Goal: Complete application form

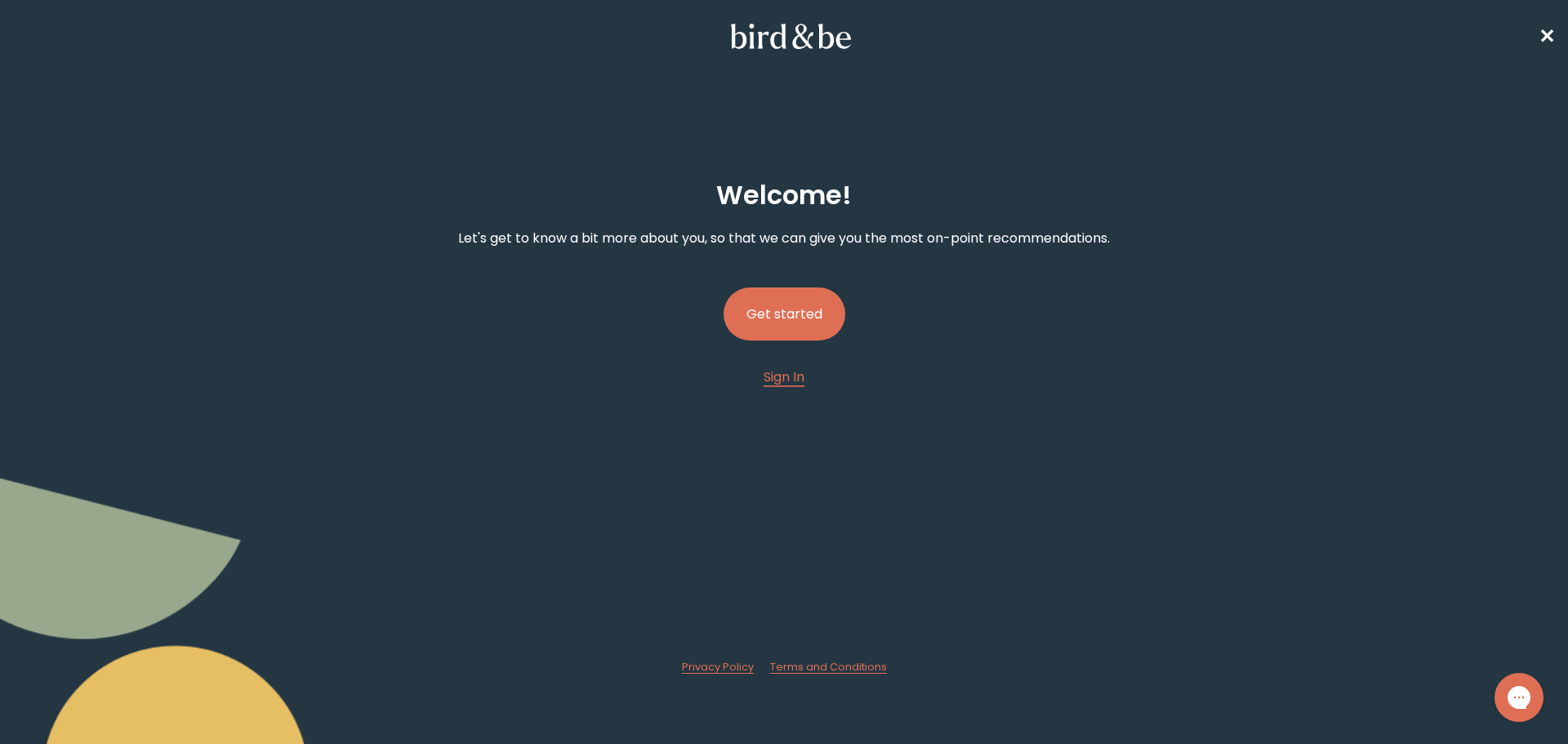
click at [779, 311] on button "Get started" at bounding box center [784, 314] width 122 height 53
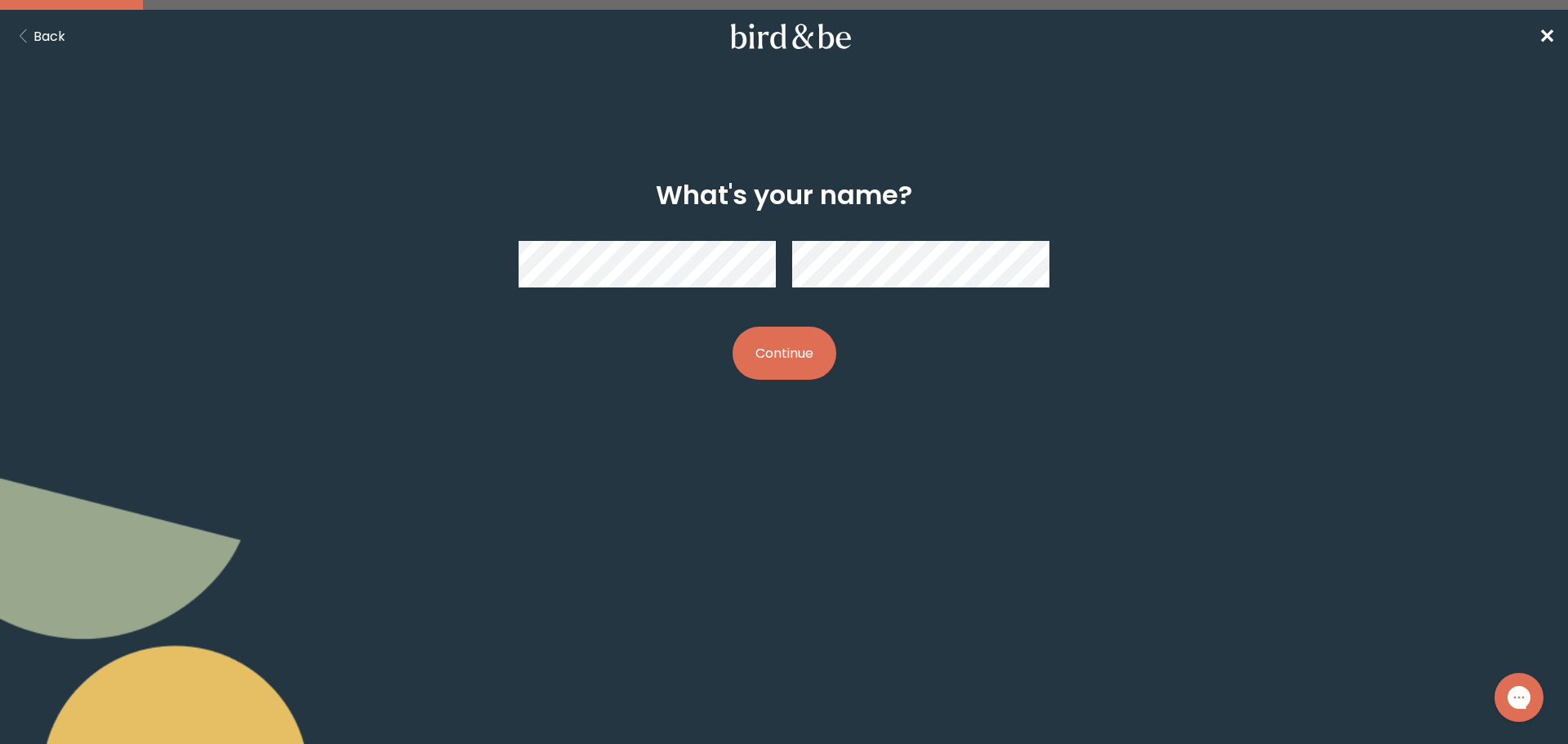
click at [798, 341] on button "Continue" at bounding box center [784, 353] width 104 height 53
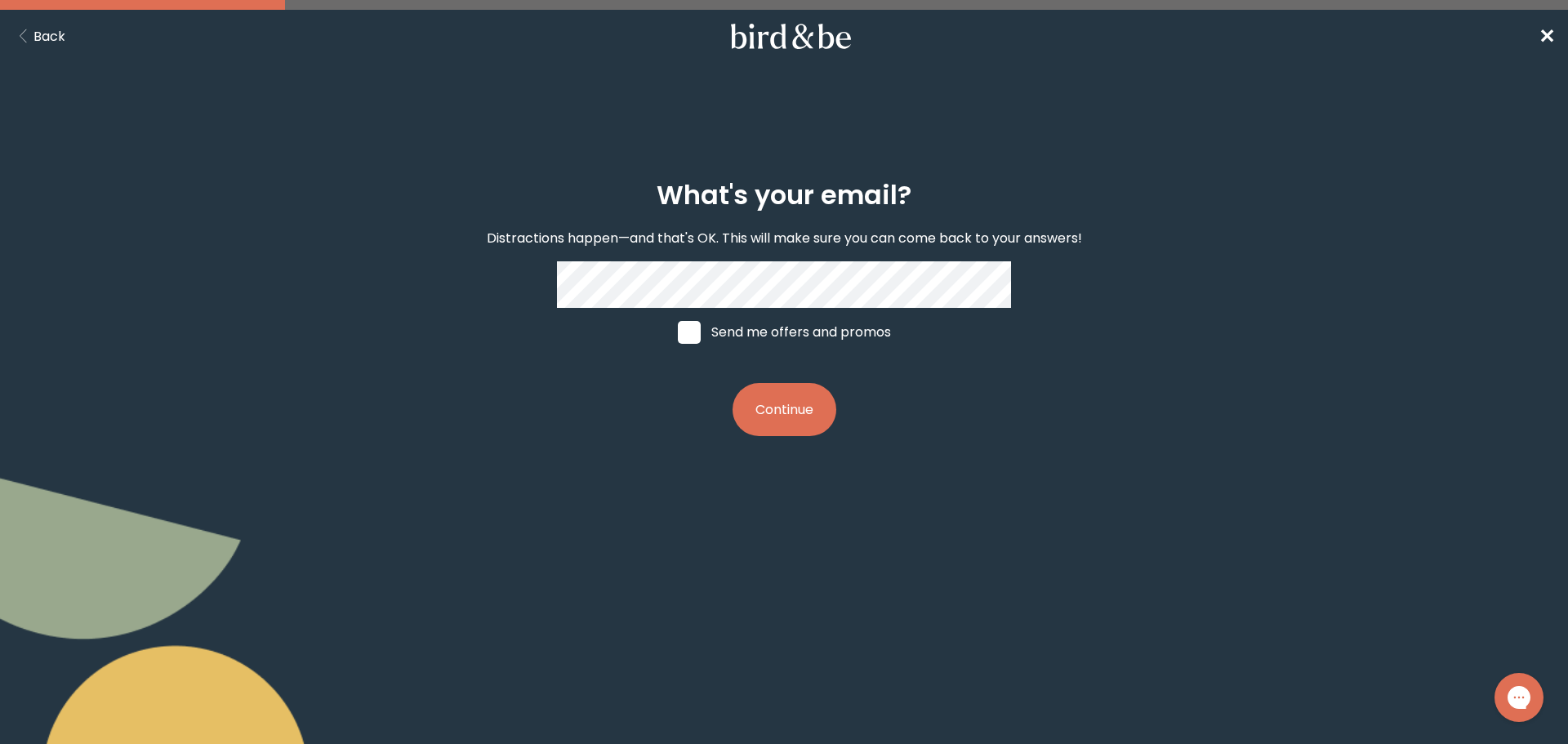
click at [39, 31] on button "Back" at bounding box center [39, 36] width 52 height 20
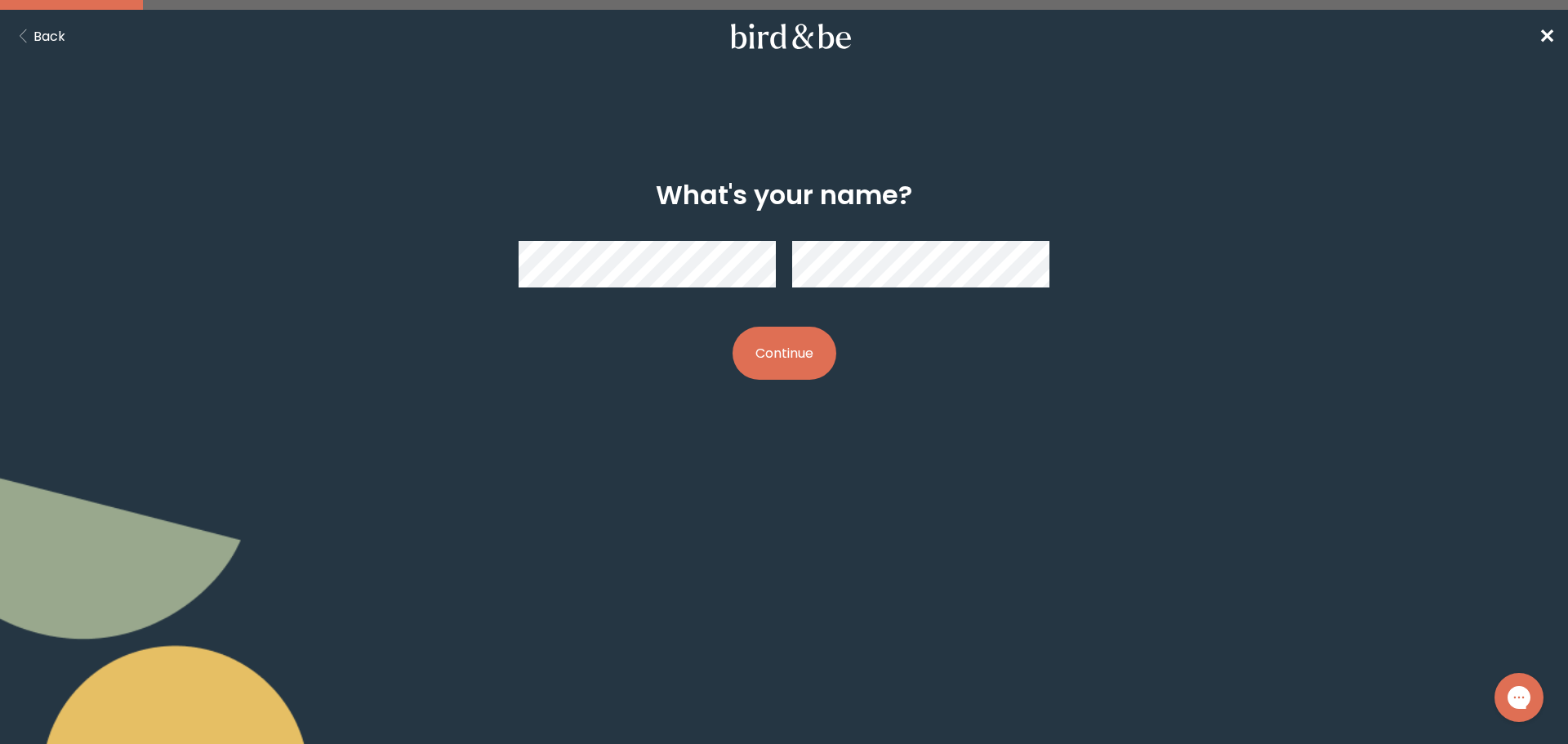
click at [828, 39] on icon at bounding box center [791, 36] width 128 height 26
